Goal: Navigation & Orientation: Find specific page/section

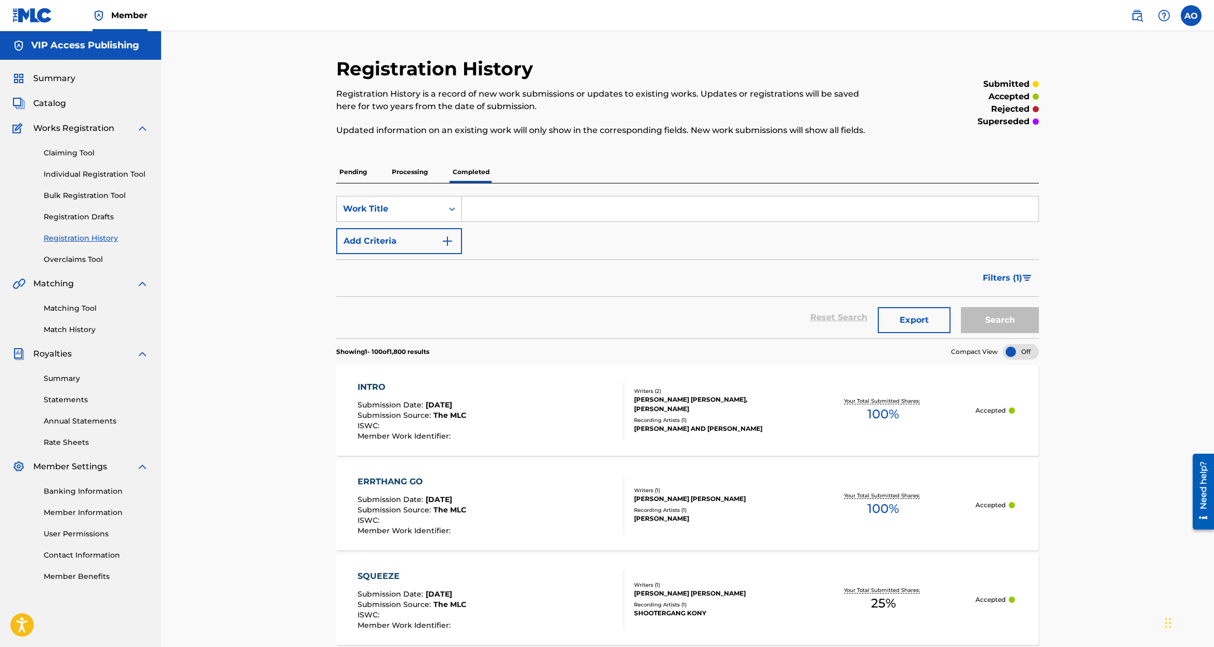
click at [44, 95] on div "Summary Catalog Works Registration Claiming Tool Individual Registration Tool B…" at bounding box center [80, 327] width 161 height 535
click at [54, 100] on span "Catalog" at bounding box center [49, 103] width 33 height 12
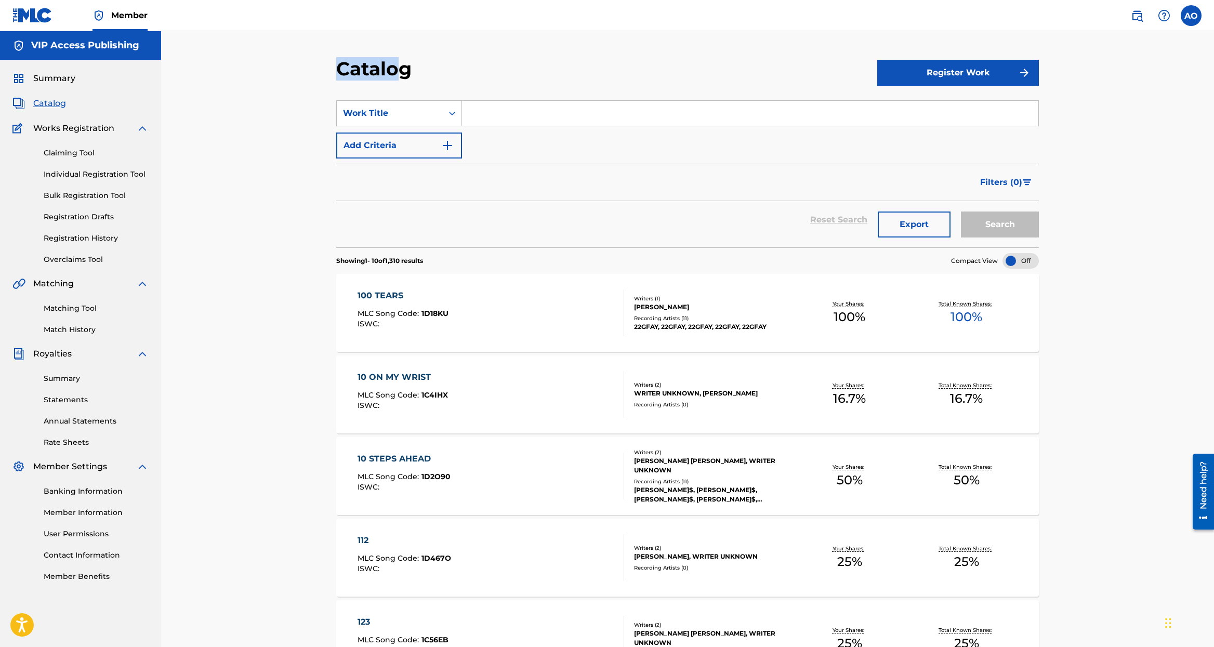
drag, startPoint x: 339, startPoint y: 67, endPoint x: 401, endPoint y: 74, distance: 61.8
click at [401, 74] on h2 "Catalog" at bounding box center [376, 68] width 81 height 23
click at [443, 77] on div "Catalog" at bounding box center [606, 72] width 541 height 31
drag, startPoint x: 451, startPoint y: 74, endPoint x: 344, endPoint y: 74, distance: 106.5
click at [345, 74] on div "Catalog" at bounding box center [606, 72] width 541 height 31
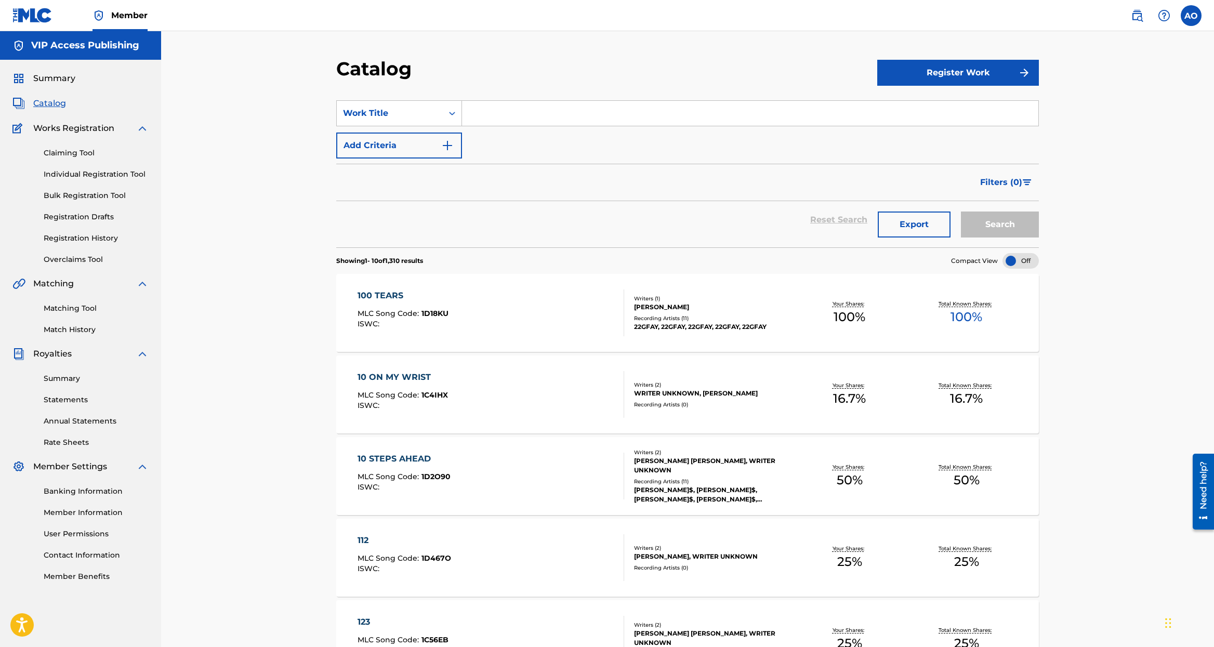
drag, startPoint x: 344, startPoint y: 74, endPoint x: 339, endPoint y: 73, distance: 5.2
click at [344, 74] on h2 "Catalog" at bounding box center [376, 68] width 81 height 23
drag, startPoint x: 336, startPoint y: 73, endPoint x: 427, endPoint y: 73, distance: 90.9
click at [347, 71] on div "Catalog Register Work SearchWithCriteria406466da-e3f8-43a1-962b-8506a1fac850 Wo…" at bounding box center [688, 598] width 728 height 1083
click at [467, 74] on div "Catalog" at bounding box center [606, 72] width 541 height 31
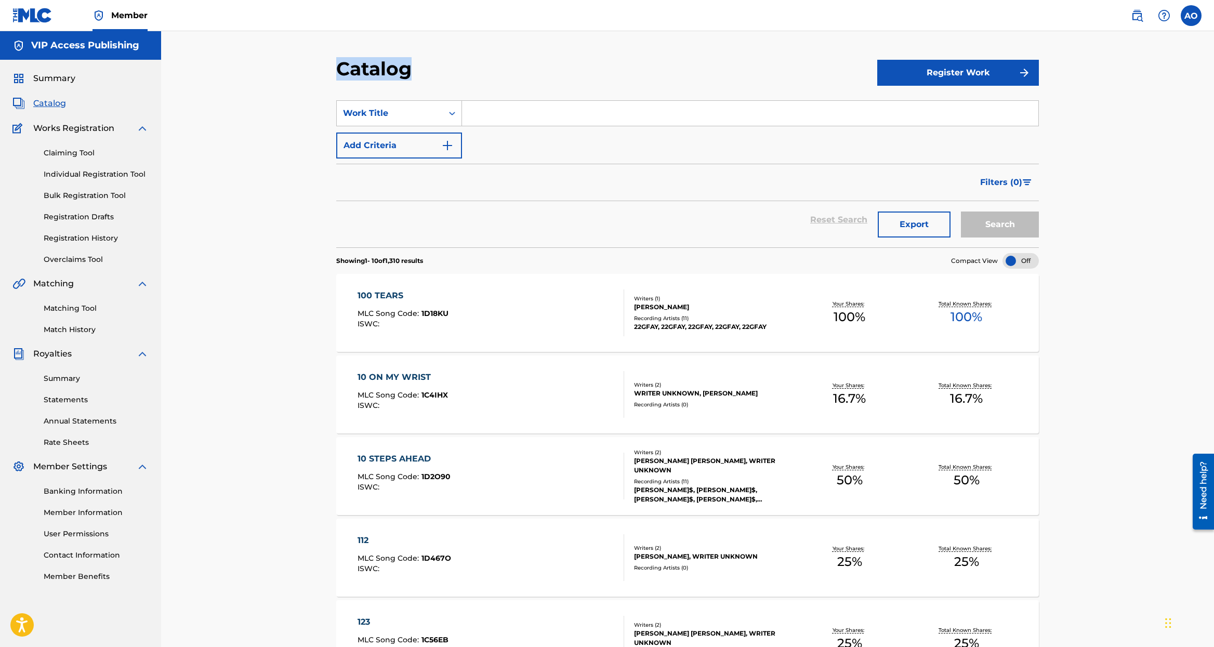
click at [467, 74] on div "Catalog" at bounding box center [606, 72] width 541 height 31
click at [459, 74] on div "Catalog" at bounding box center [606, 72] width 541 height 31
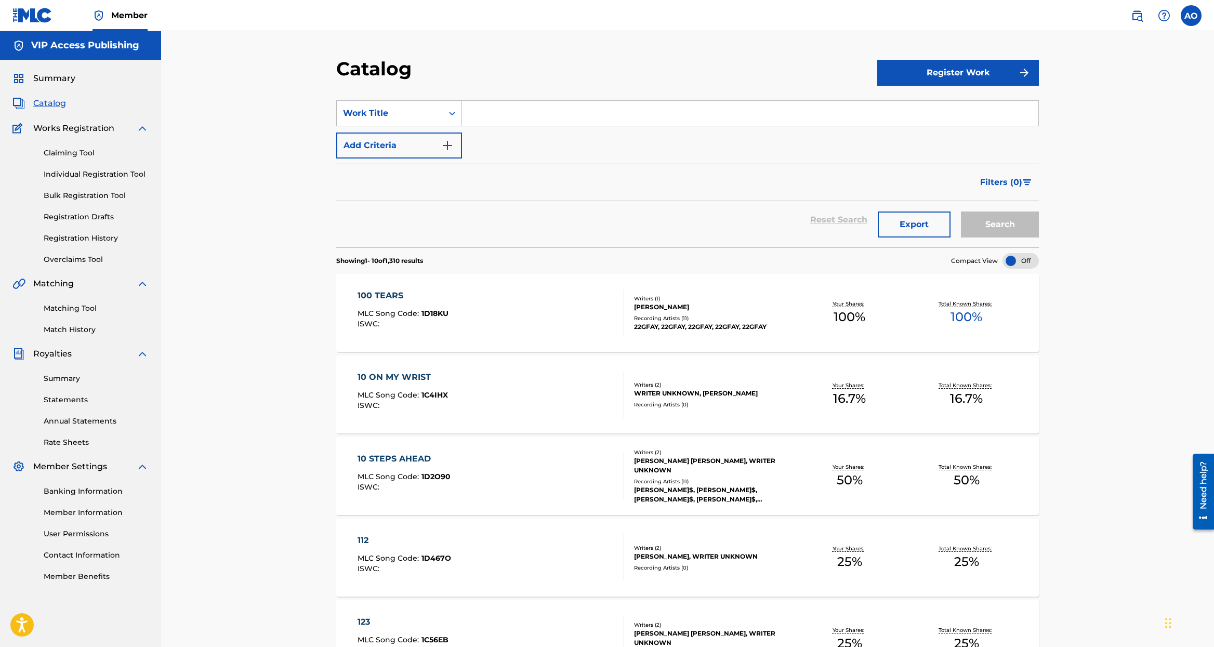
click at [431, 71] on div "Catalog" at bounding box center [606, 72] width 541 height 31
click at [58, 74] on span "Summary" at bounding box center [54, 78] width 42 height 12
